Goal: Transaction & Acquisition: Purchase product/service

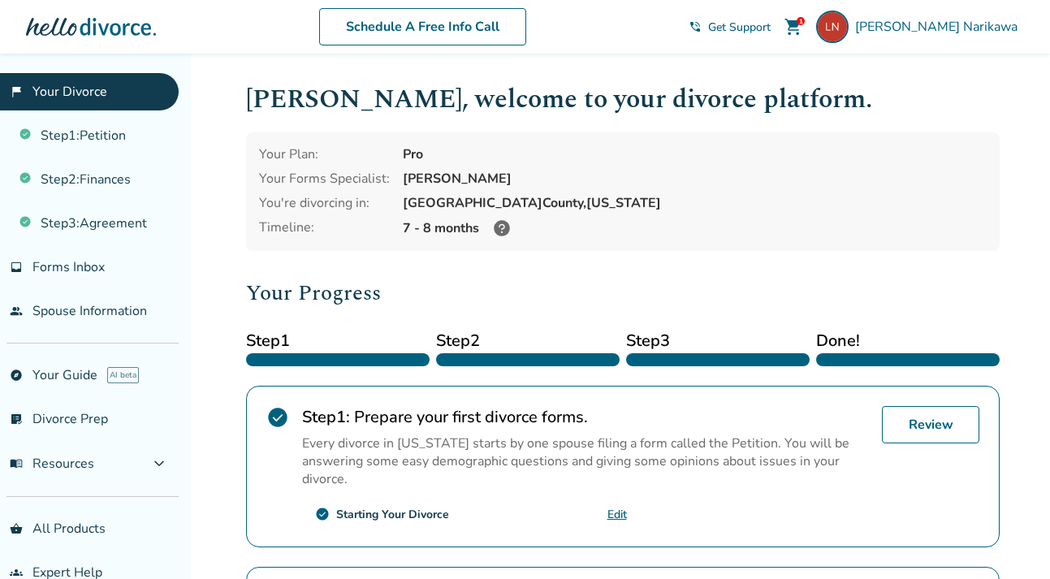
click at [892, 124] on div "Laura , welcome to your divorce platform. Your Plan: Pro Your Forms Specialist:…" at bounding box center [623, 560] width 754 height 960
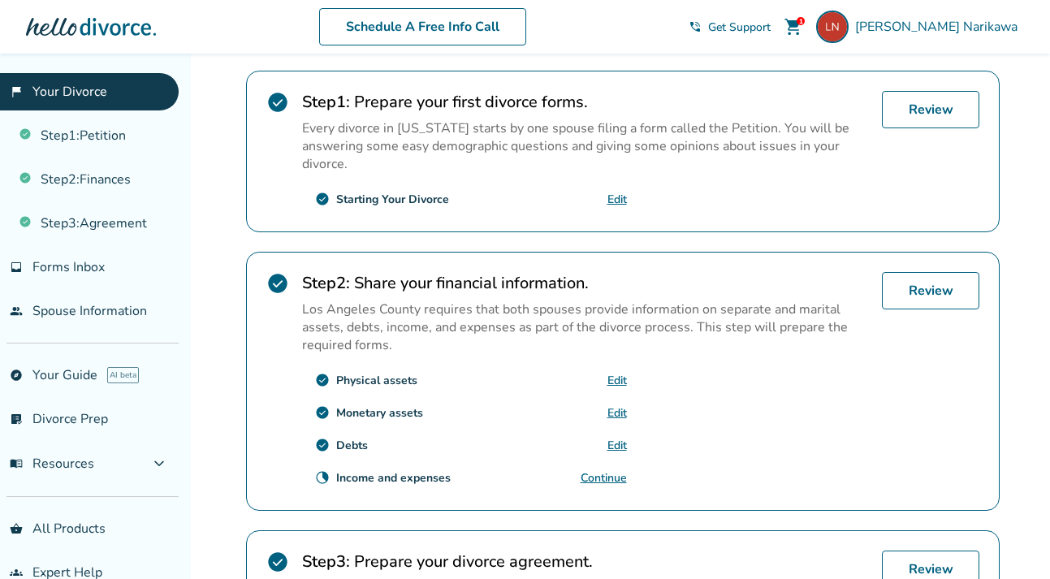
scroll to position [366, 0]
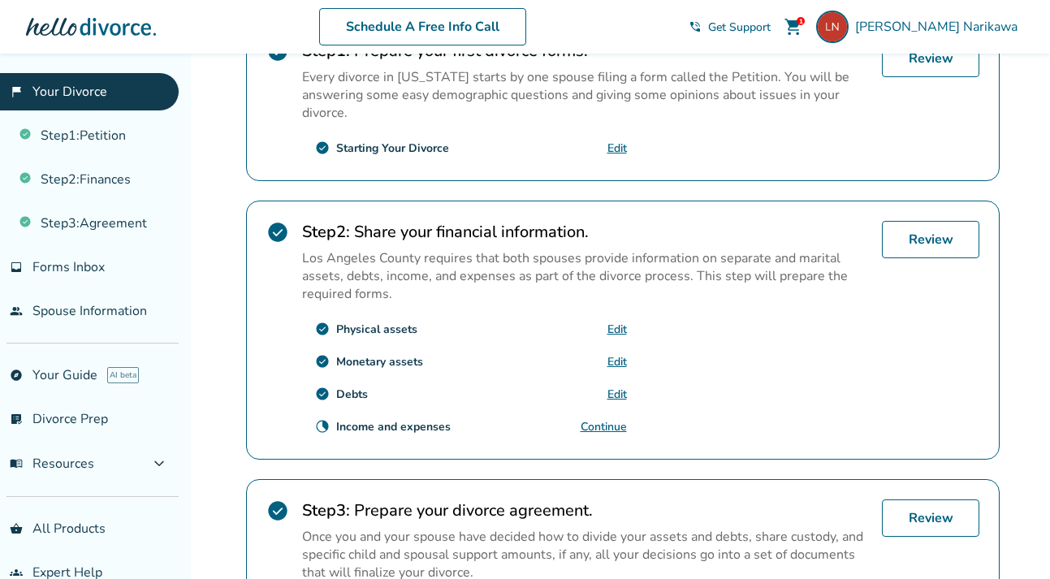
click at [1015, 152] on div "Added to cart Laura , welcome to your divorce platform. Your Plan: Pro Your For…" at bounding box center [525, 250] width 1050 height 1126
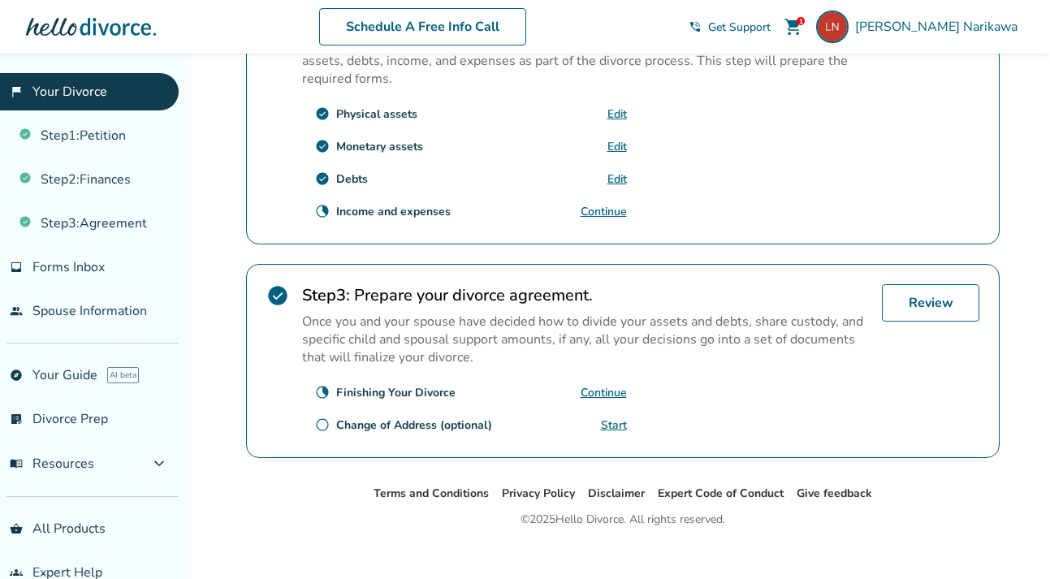
scroll to position [595, 0]
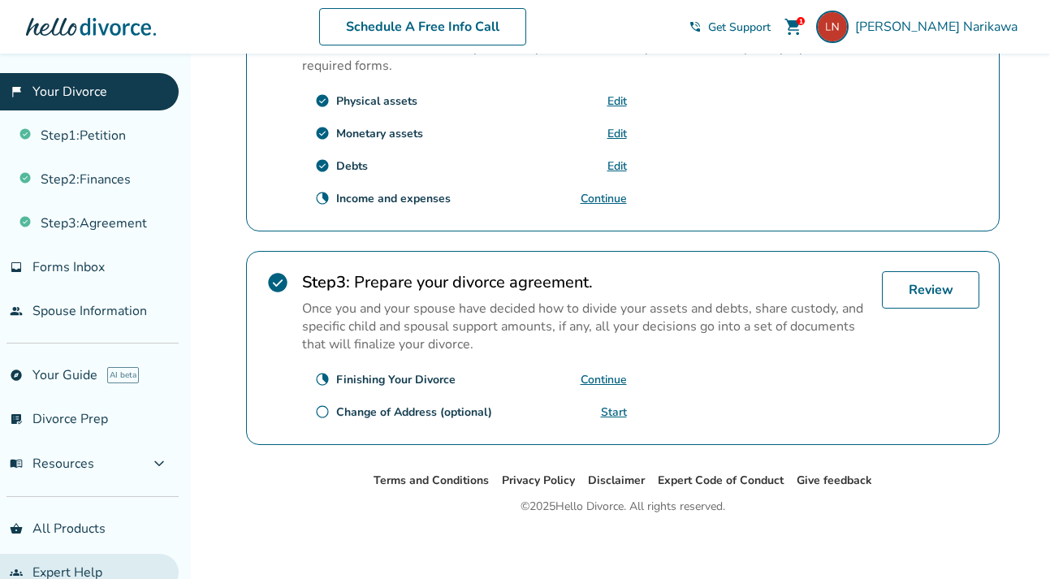
click at [89, 565] on link "groups Expert Help" at bounding box center [89, 572] width 179 height 37
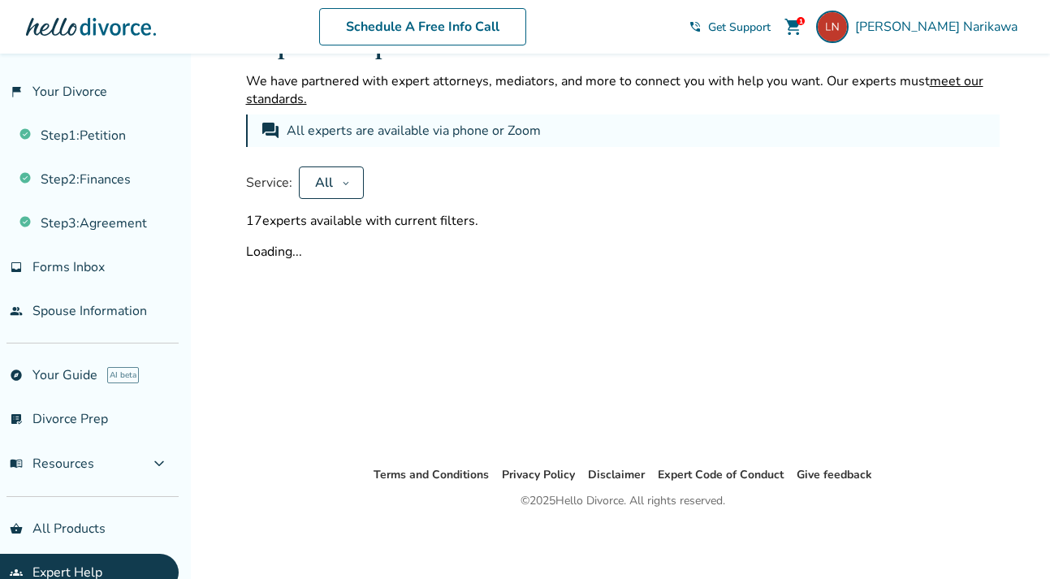
scroll to position [595, 0]
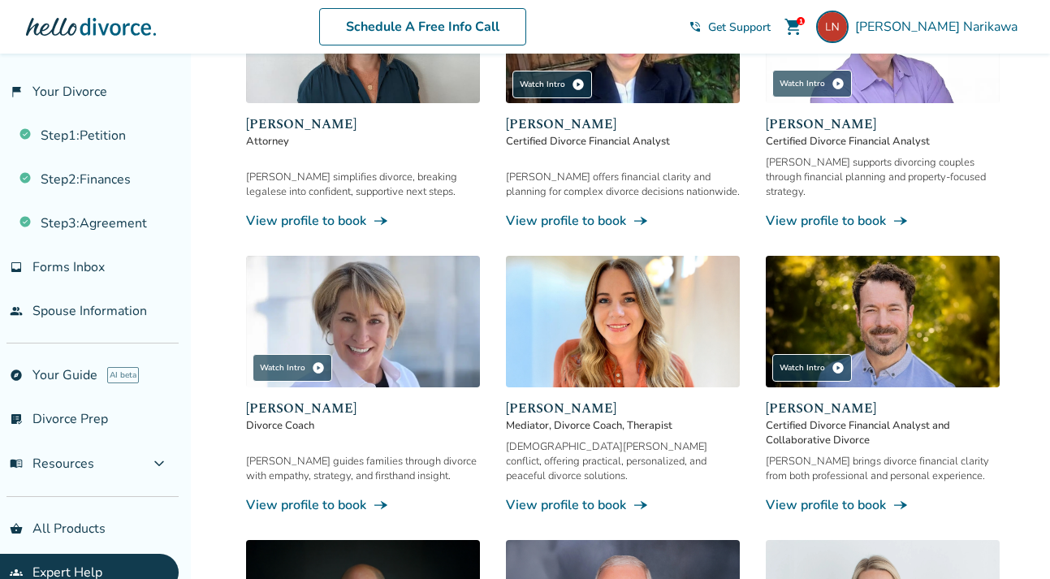
click at [391, 72] on img at bounding box center [363, 38] width 234 height 132
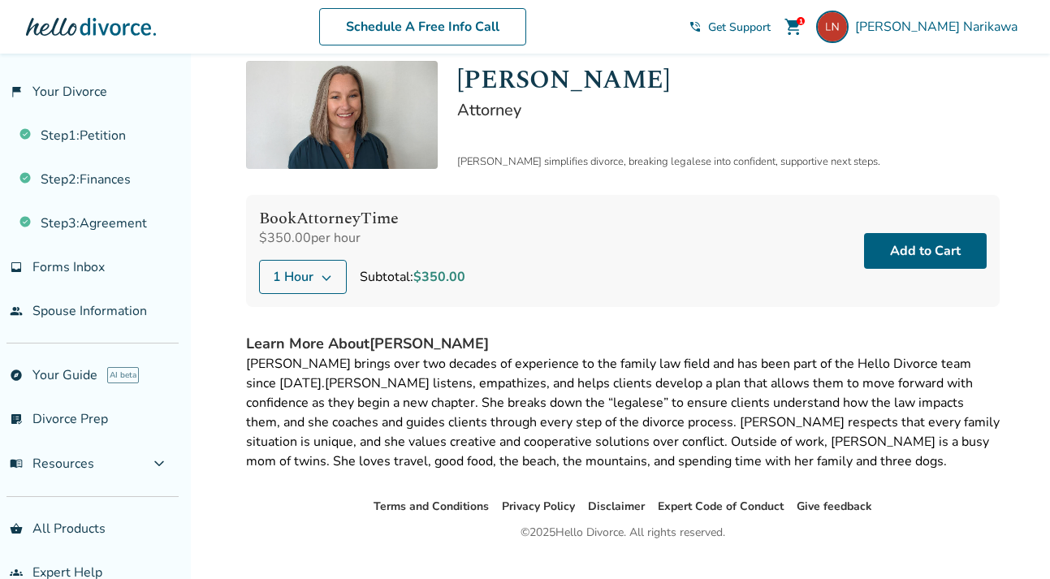
scroll to position [84, 0]
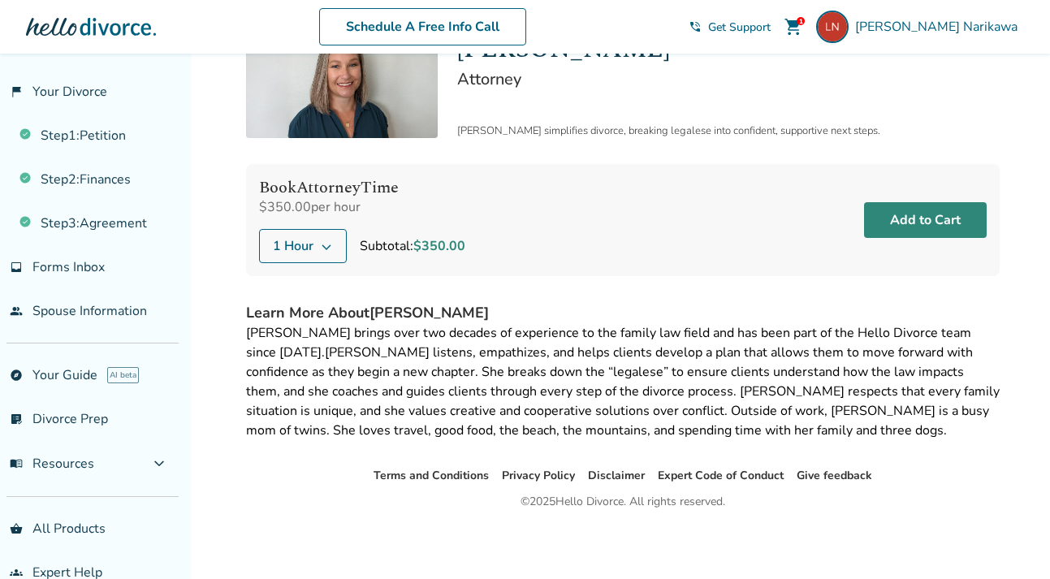
click at [899, 221] on button "Add to Cart" at bounding box center [925, 220] width 123 height 36
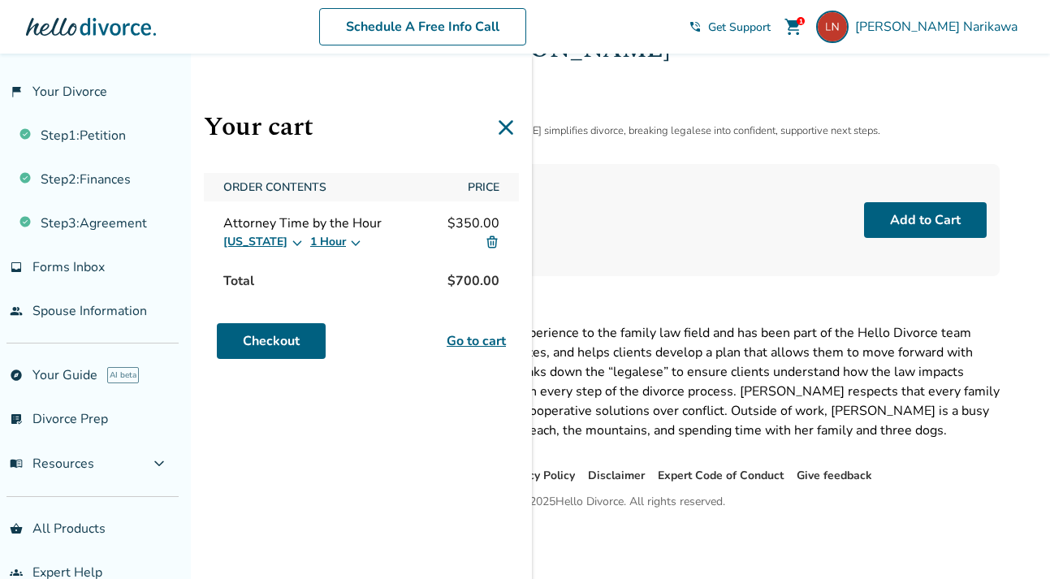
click at [335, 242] on button "1 Hour" at bounding box center [336, 241] width 52 height 19
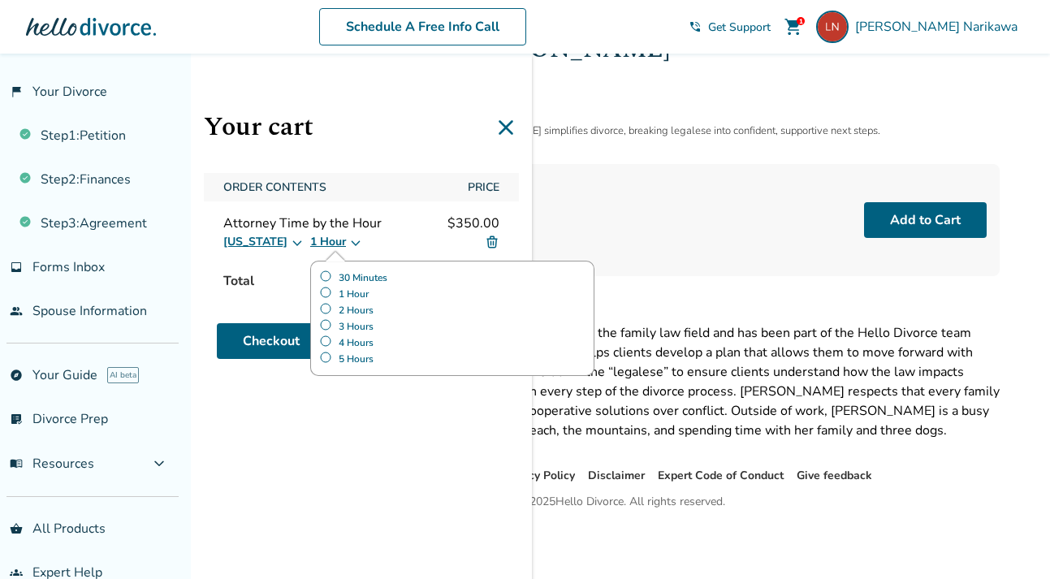
click at [410, 216] on div "Attorney Time by the Hour $350.00" at bounding box center [361, 223] width 276 height 18
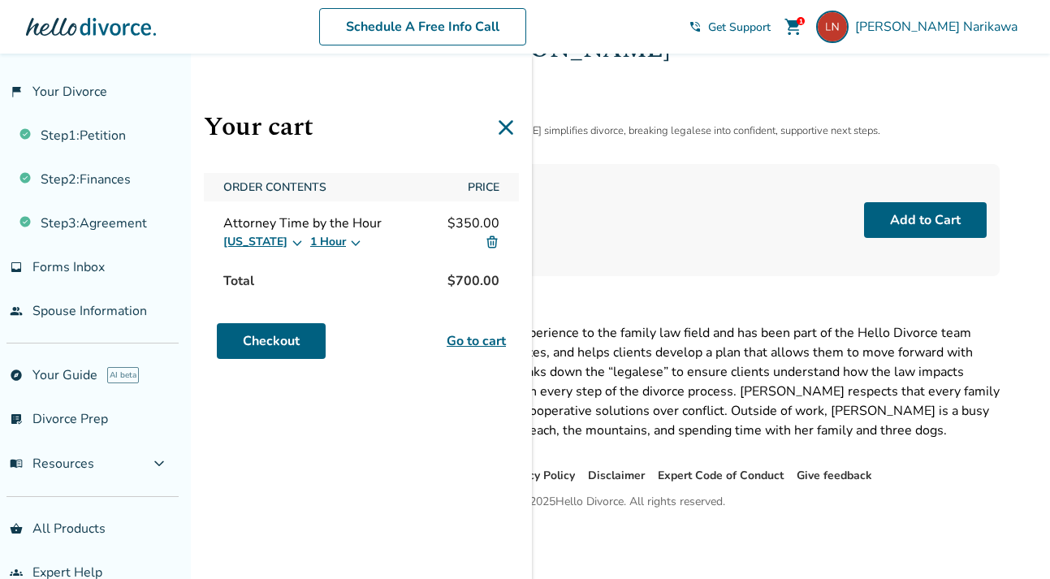
click at [492, 333] on link "Go to cart" at bounding box center [476, 340] width 59 height 19
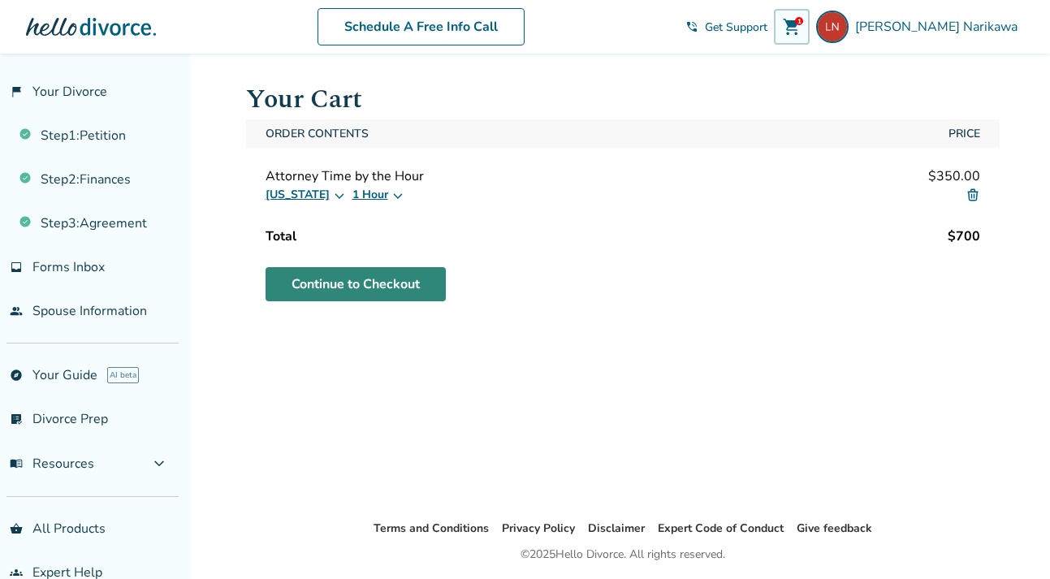
click at [421, 283] on link "Continue to Checkout" at bounding box center [356, 284] width 180 height 34
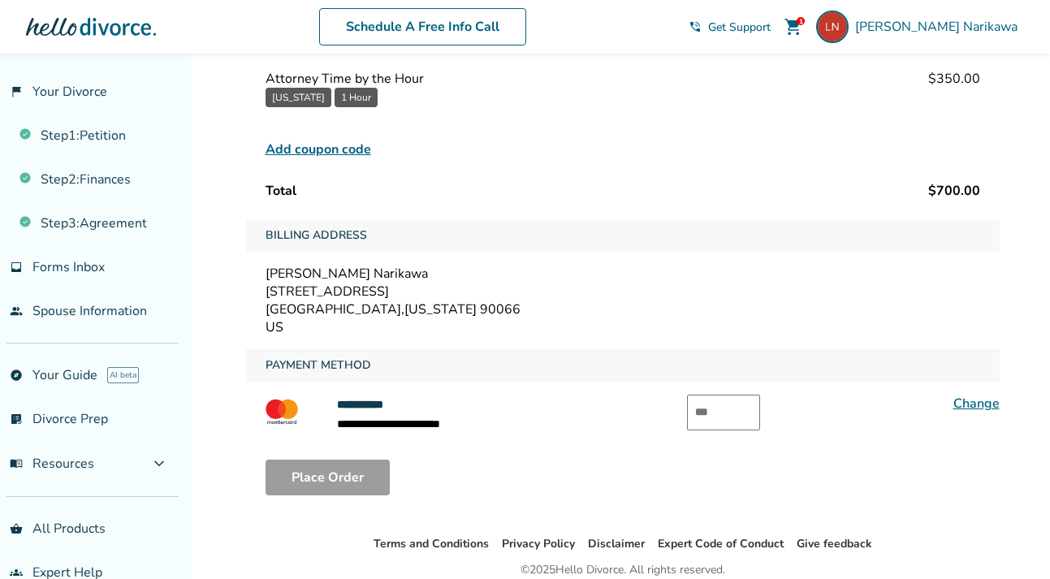
scroll to position [143, 0]
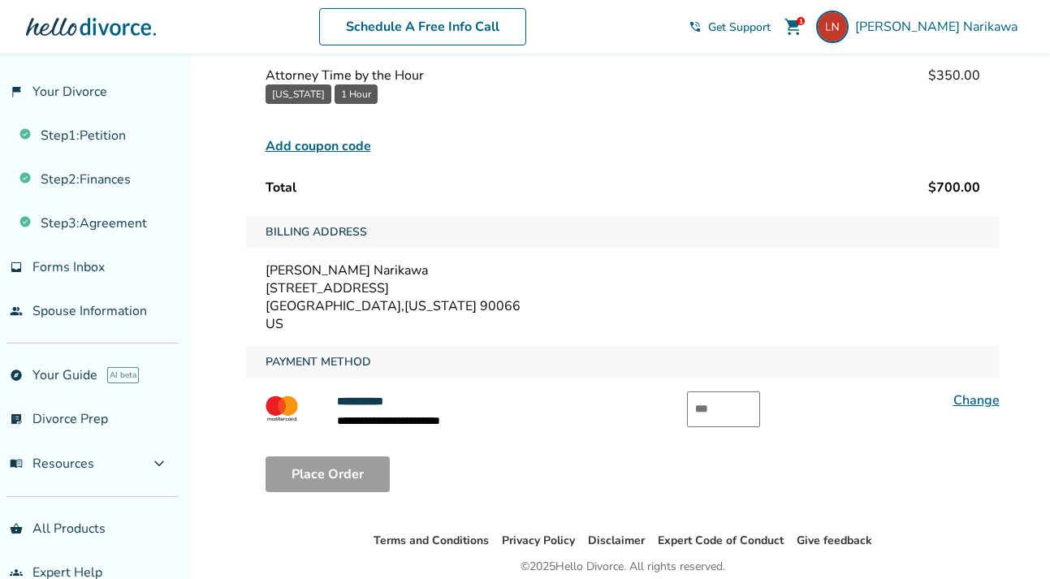
click at [586, 108] on div "Order Contents Attorney Time by the Hour $350.00 [US_STATE] 1 Hour Unfortunatel…" at bounding box center [623, 110] width 754 height 185
